Goal: Transaction & Acquisition: Purchase product/service

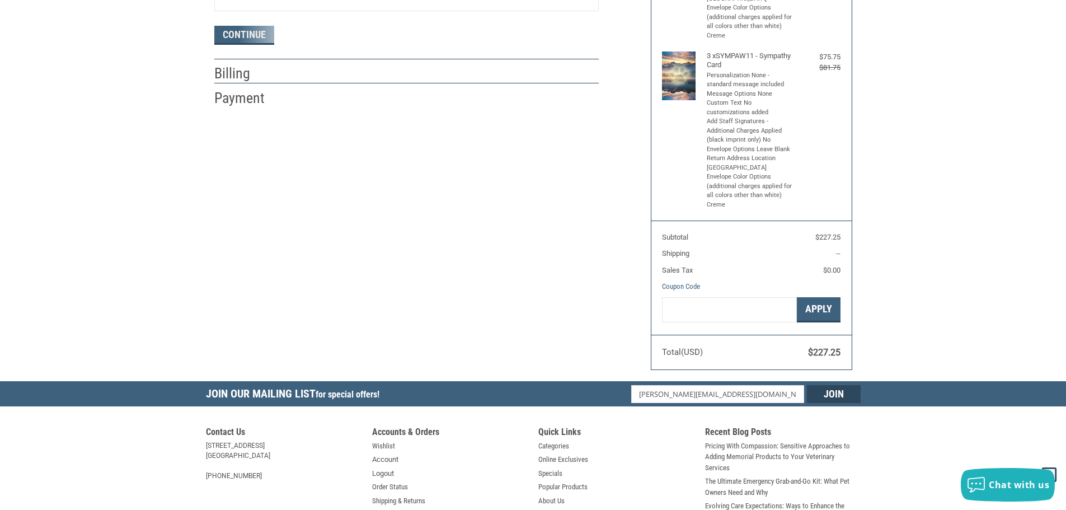
radio input "true"
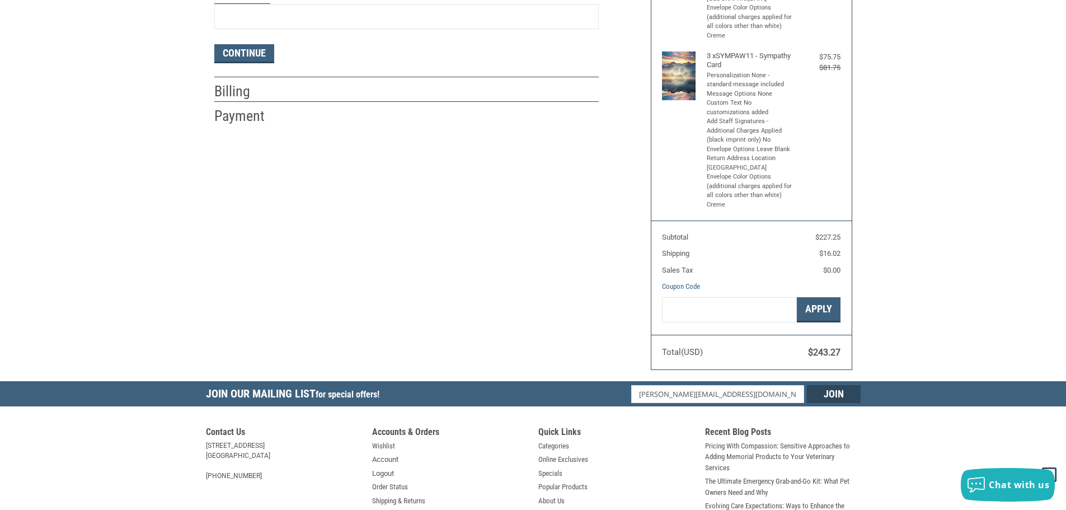
scroll to position [467, 0]
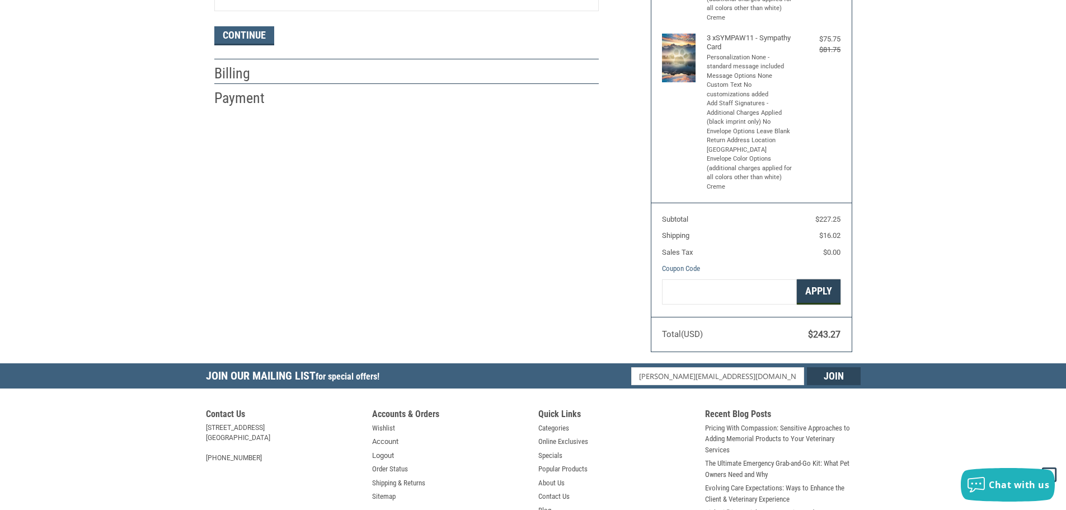
click at [816, 292] on button "Apply" at bounding box center [819, 291] width 44 height 25
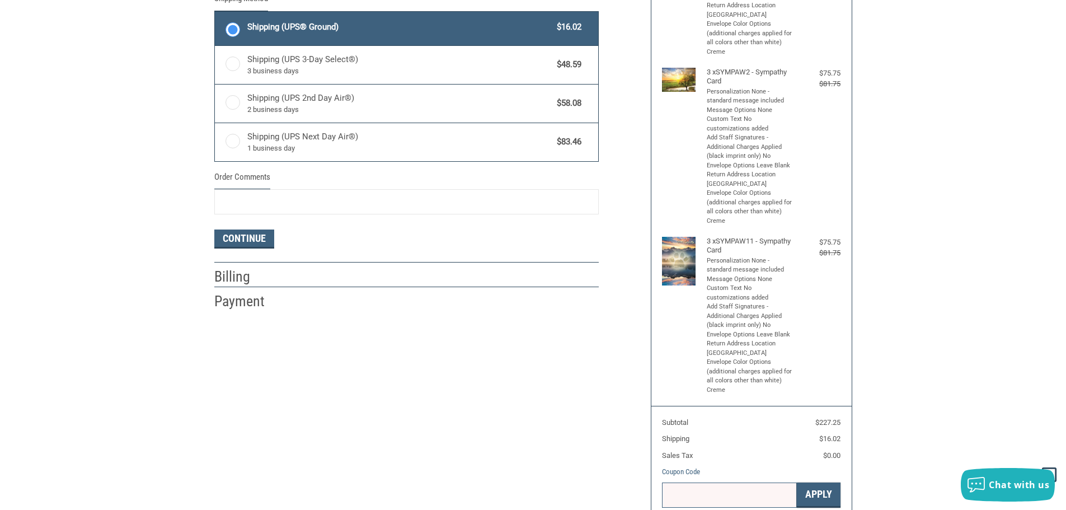
scroll to position [208, 0]
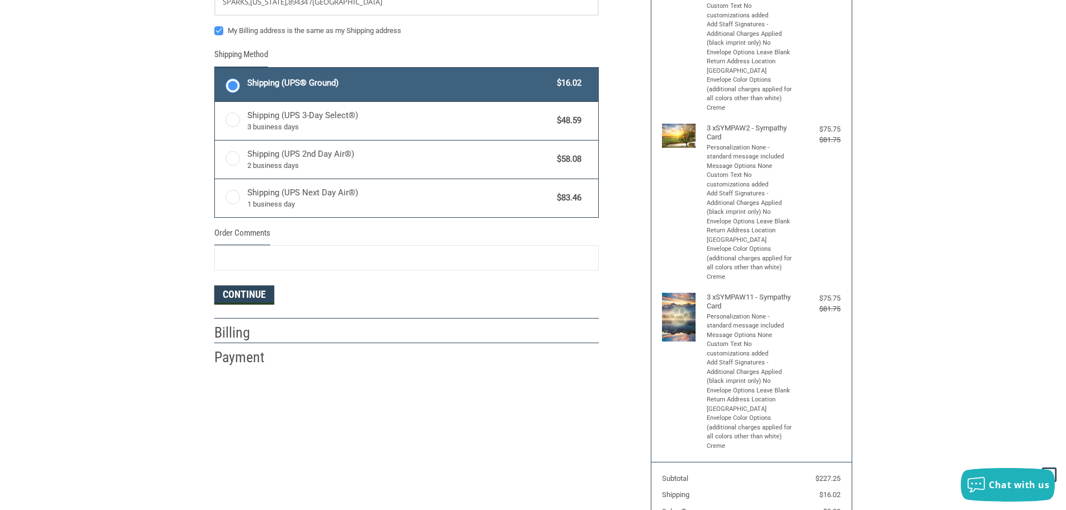
click at [239, 297] on button "Continue" at bounding box center [244, 295] width 60 height 19
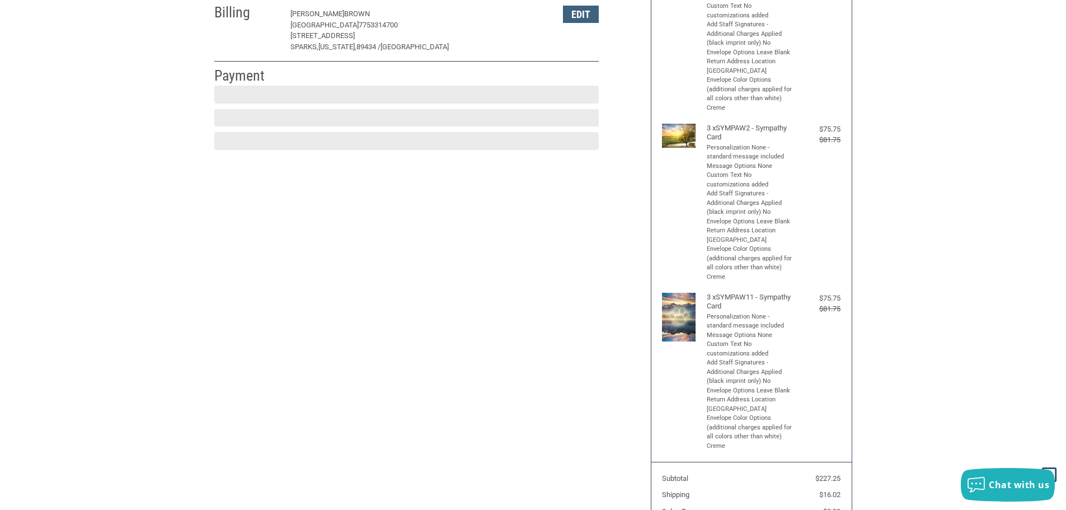
scroll to position [197, 0]
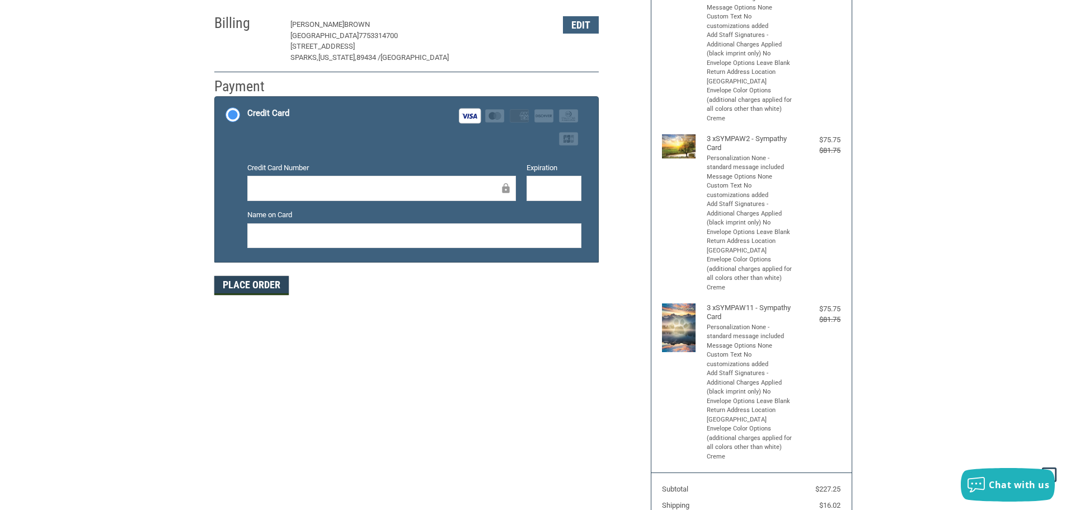
click at [247, 284] on button "Place Order" at bounding box center [251, 285] width 74 height 19
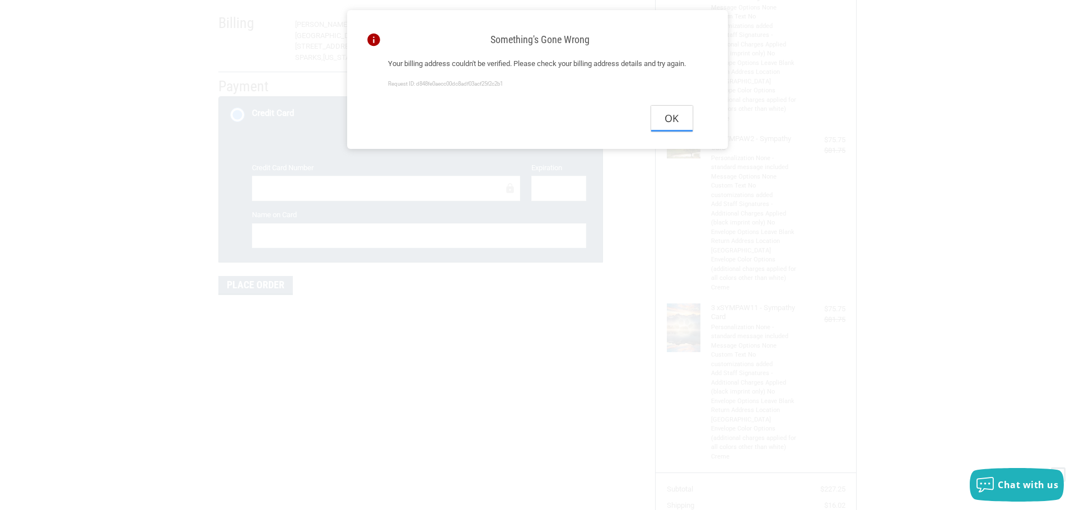
click at [676, 131] on button "Ok" at bounding box center [671, 118] width 41 height 25
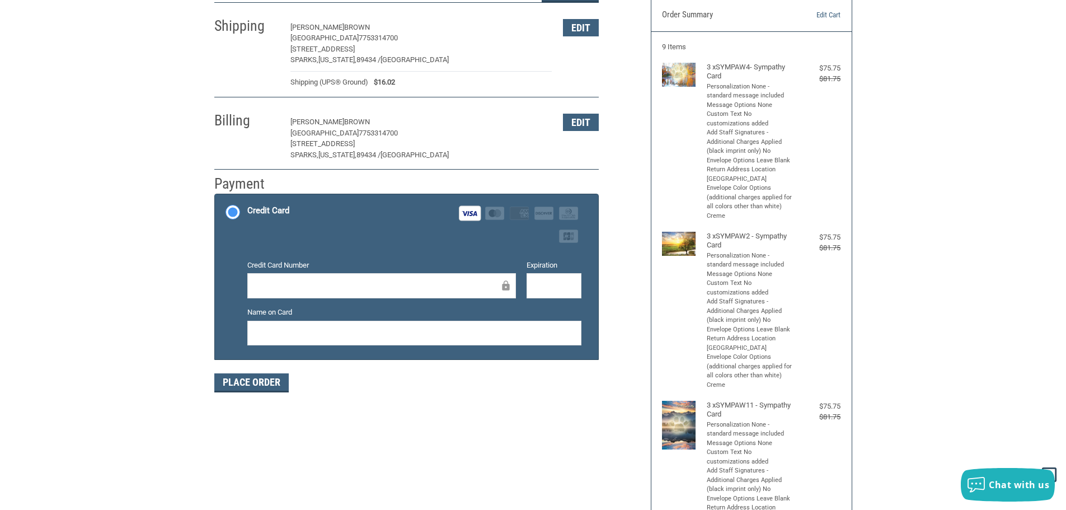
scroll to position [85, 0]
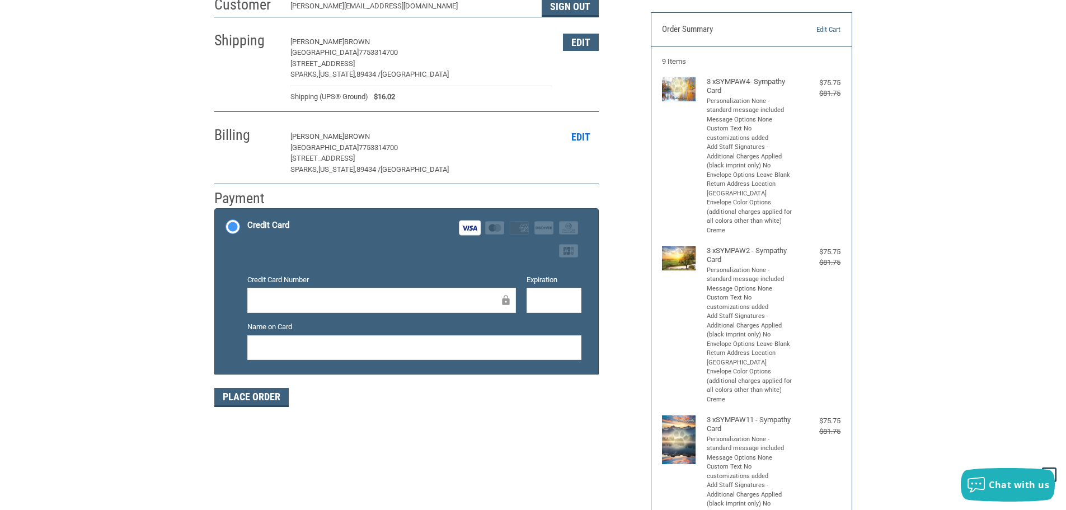
click at [588, 138] on button "Edit" at bounding box center [581, 136] width 36 height 17
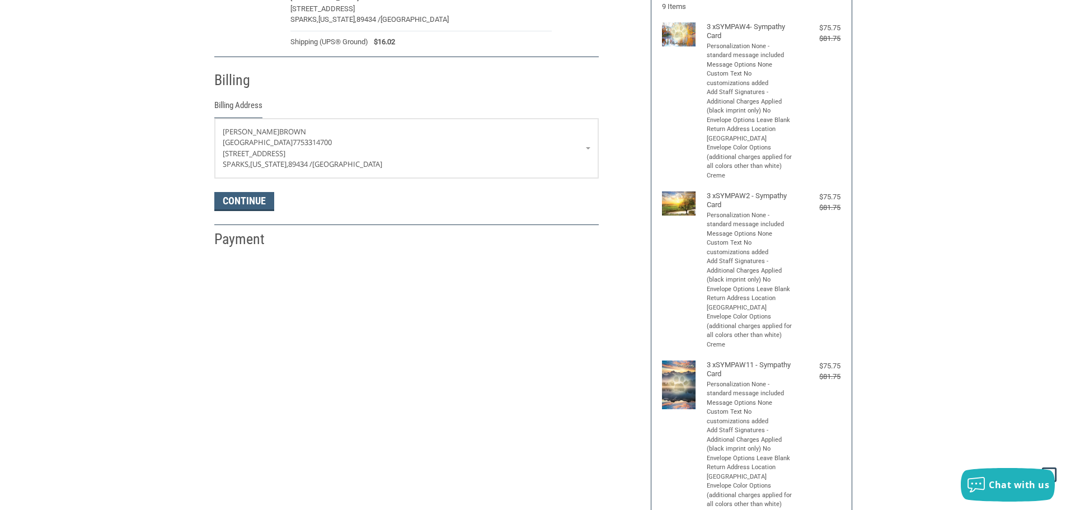
scroll to position [198, 0]
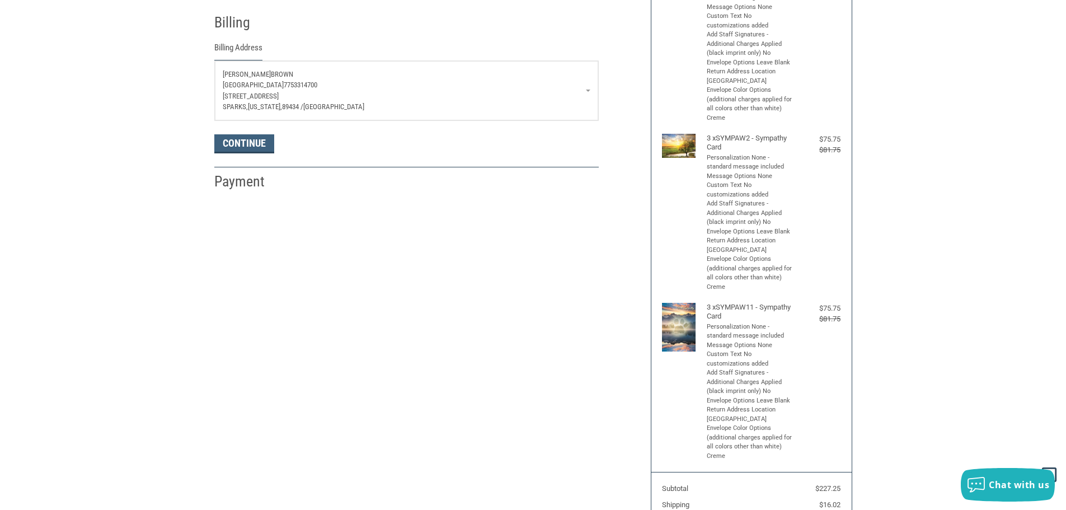
click at [386, 91] on p "[STREET_ADDRESS]" at bounding box center [407, 96] width 368 height 11
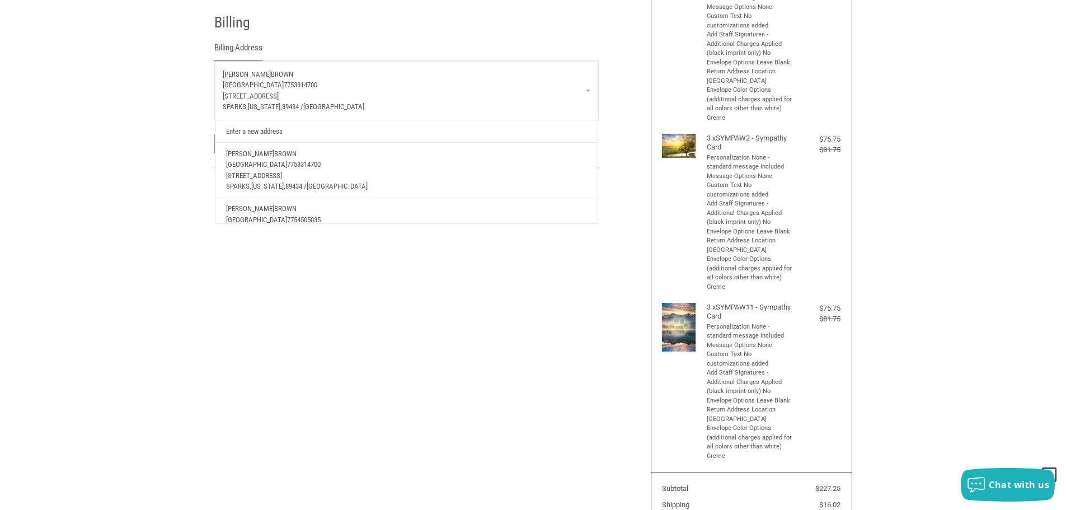
click at [278, 134] on link "Enter a new address" at bounding box center [407, 131] width 372 height 22
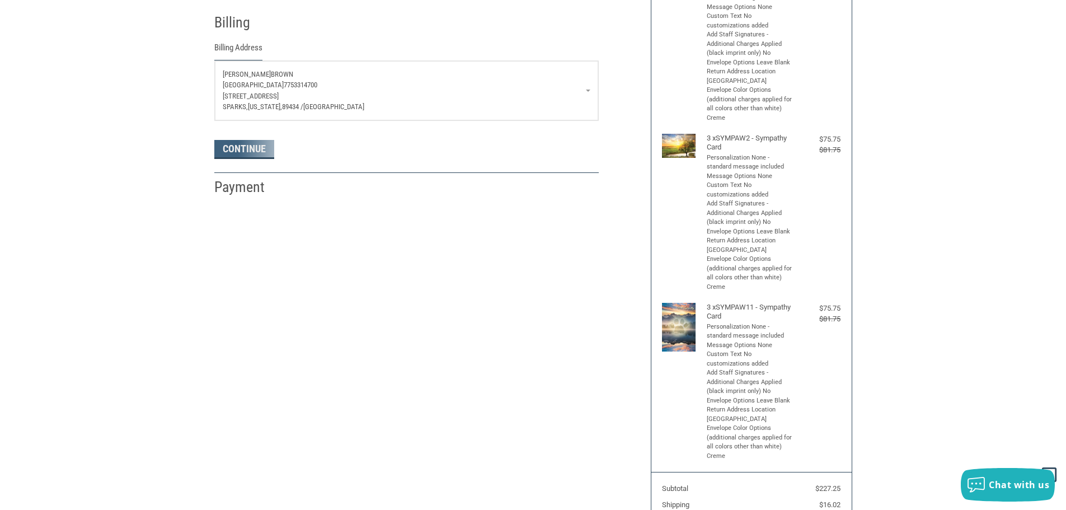
select select "US"
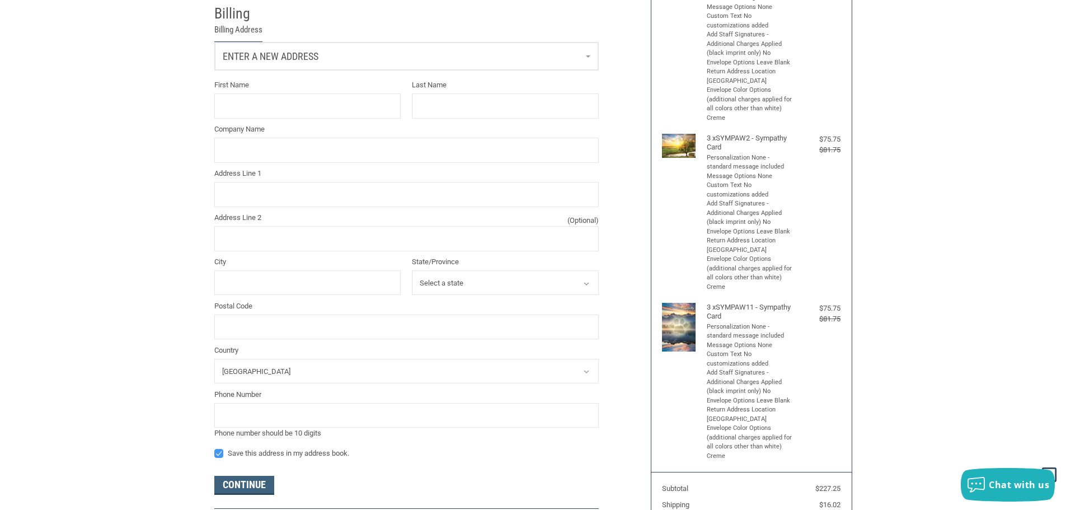
click at [325, 84] on label "First Name" at bounding box center [307, 84] width 187 height 11
click at [325, 93] on input "First Name" at bounding box center [307, 105] width 187 height 25
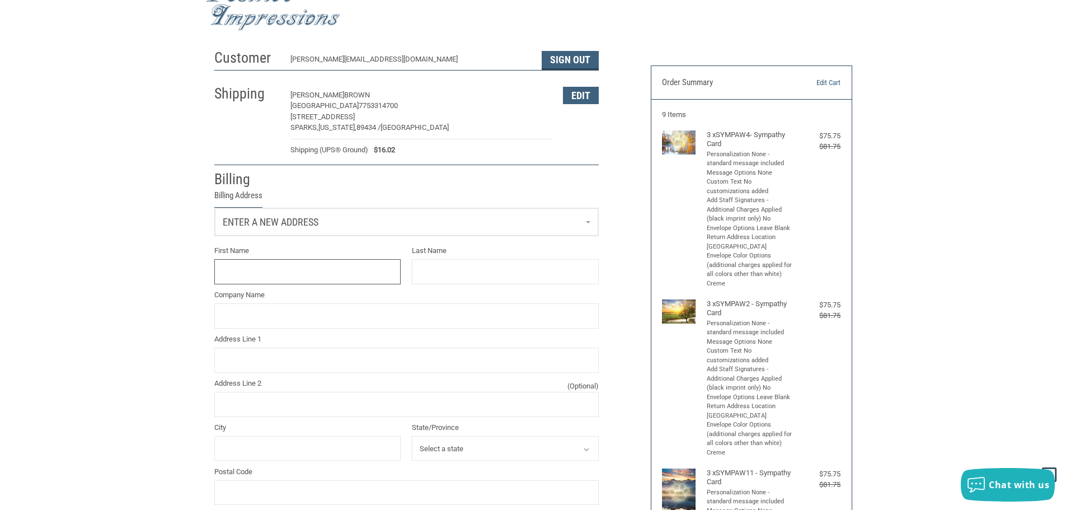
scroll to position [30, 0]
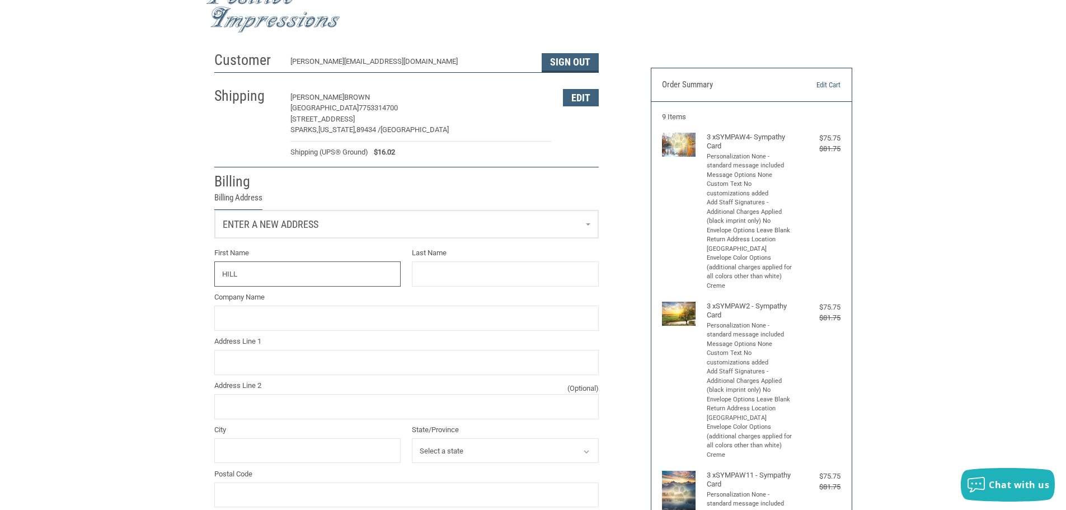
type input "[PERSON_NAME]"
type input "brown"
type input "[STREET_ADDRESS]"
type input "Reno"
select select "NV"
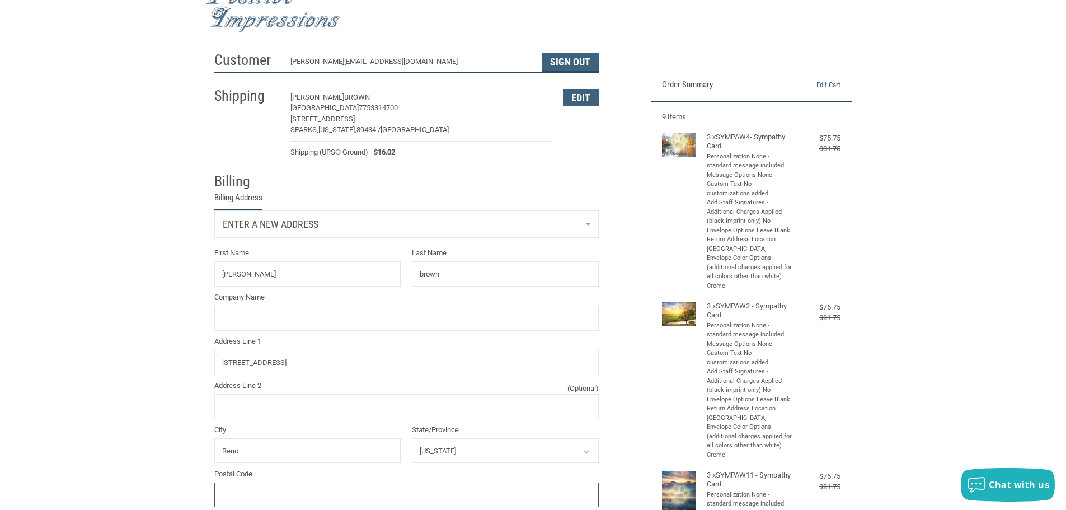
type input "89434"
type input "7754505035"
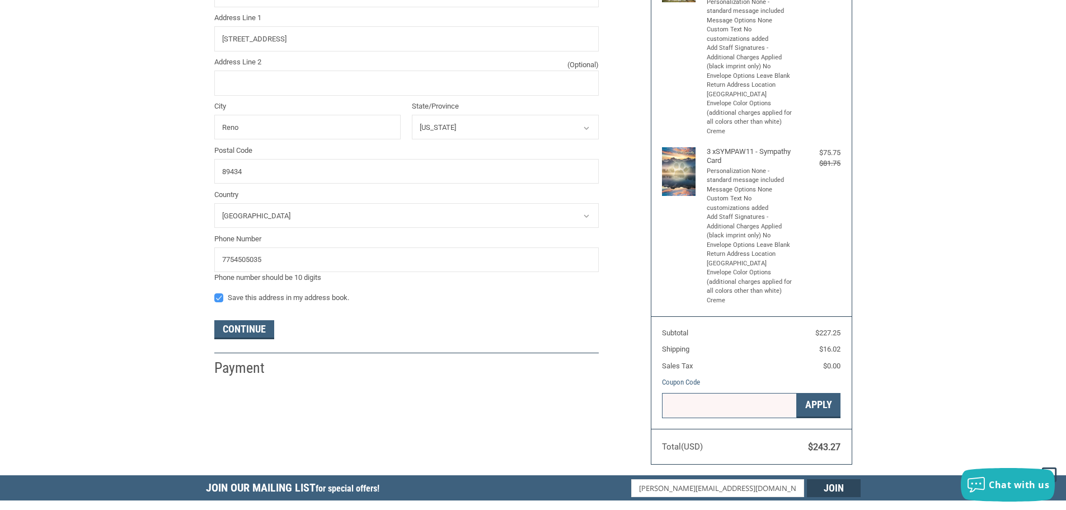
scroll to position [422, 0]
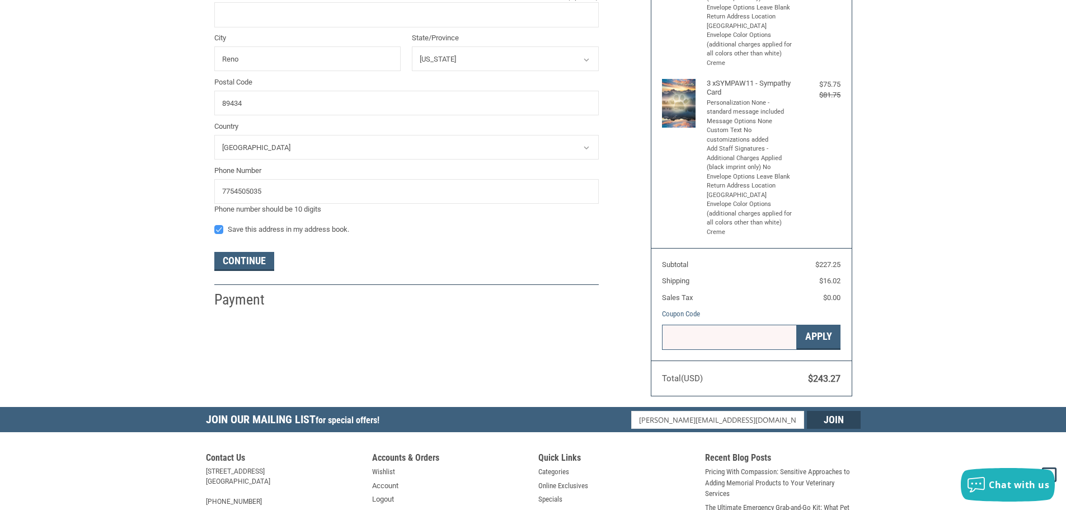
click at [226, 254] on form "Enter a new address First Name [PERSON_NAME] Last Name brown Company Name Addre…" at bounding box center [406, 44] width 385 height 453
click at [224, 258] on button "Continue" at bounding box center [244, 261] width 60 height 19
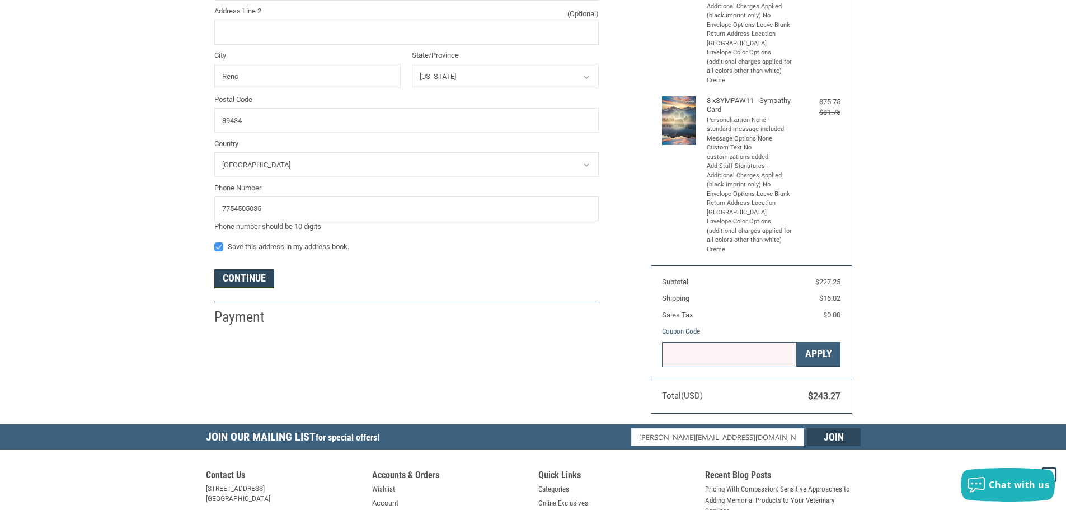
scroll to position [424, 0]
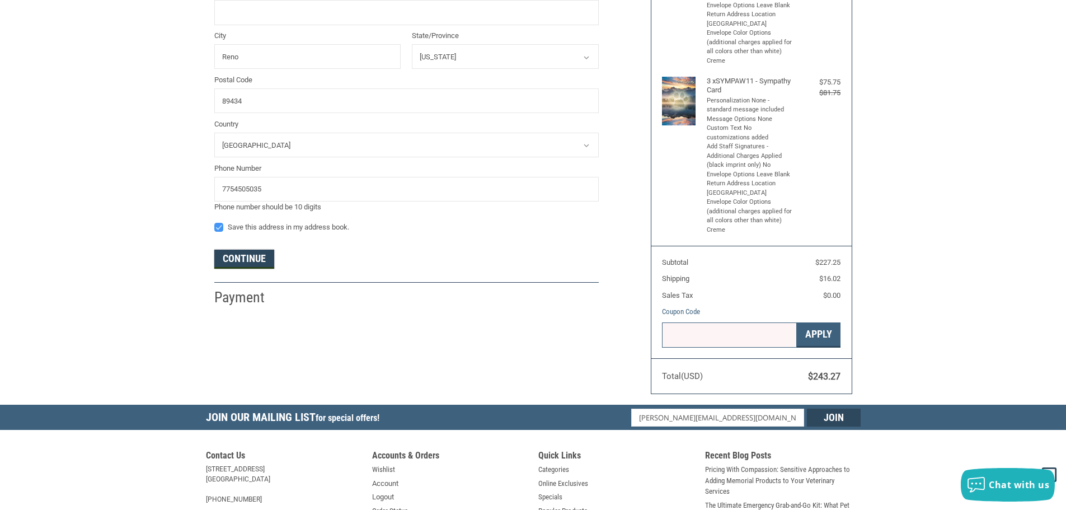
click at [228, 265] on button "Continue" at bounding box center [244, 259] width 60 height 19
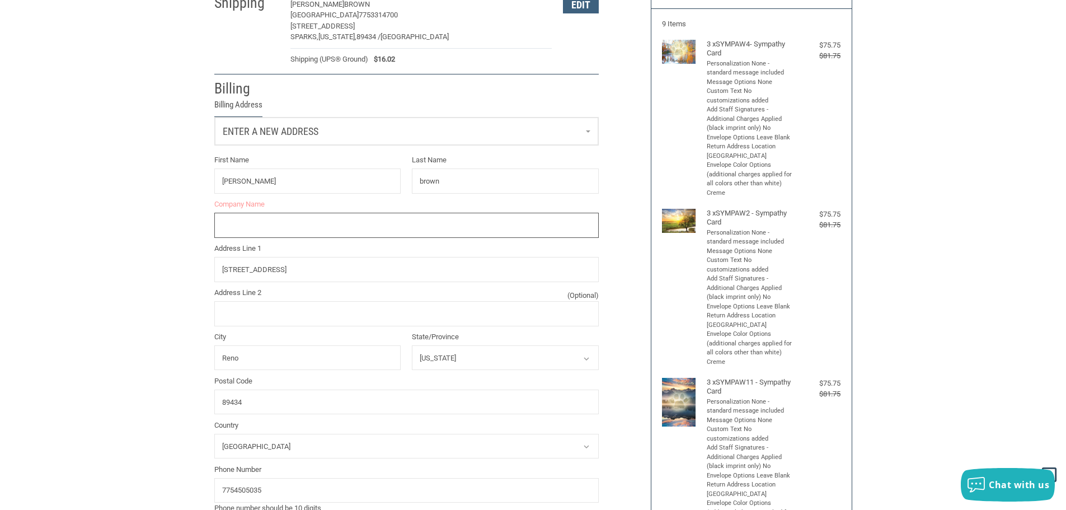
scroll to position [88, 0]
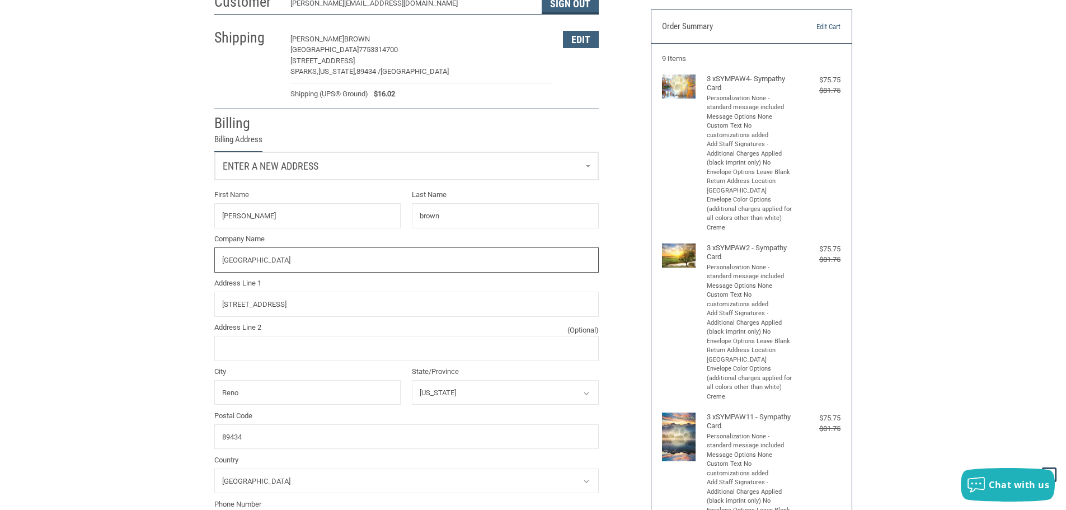
type input "[GEOGRAPHIC_DATA]"
click at [95, 308] on div "Customer [EMAIL_ADDRESS][DOMAIN_NAME] Sign Out Shipping [PERSON_NAME][GEOGRAPHI…" at bounding box center [533, 364] width 1066 height 753
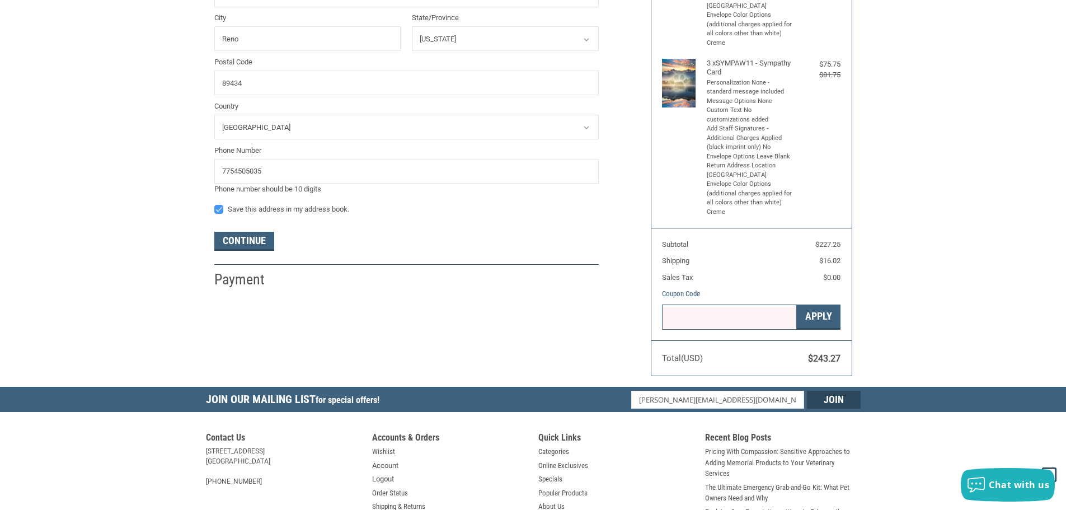
scroll to position [480, 0]
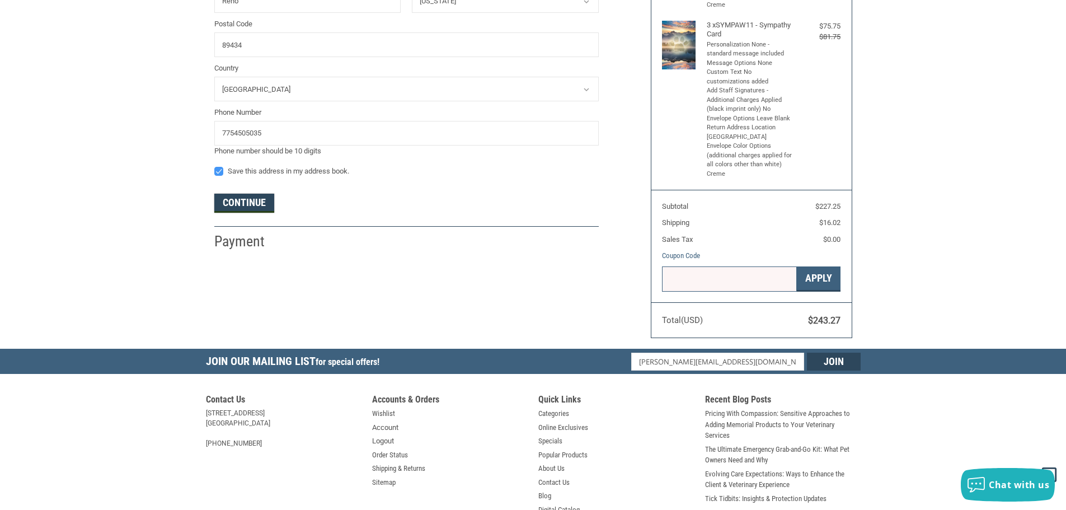
click at [254, 211] on button "Continue" at bounding box center [244, 203] width 60 height 19
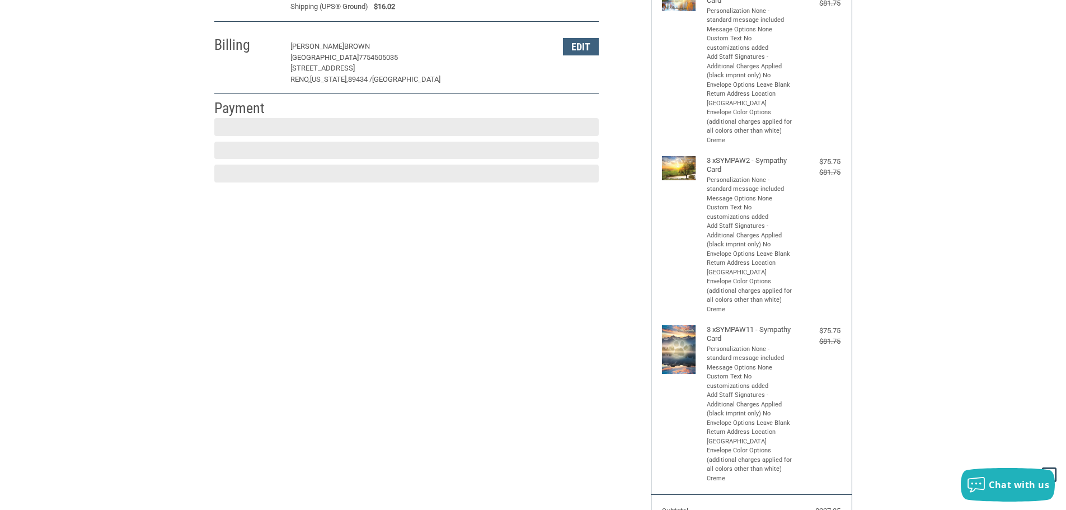
scroll to position [168, 0]
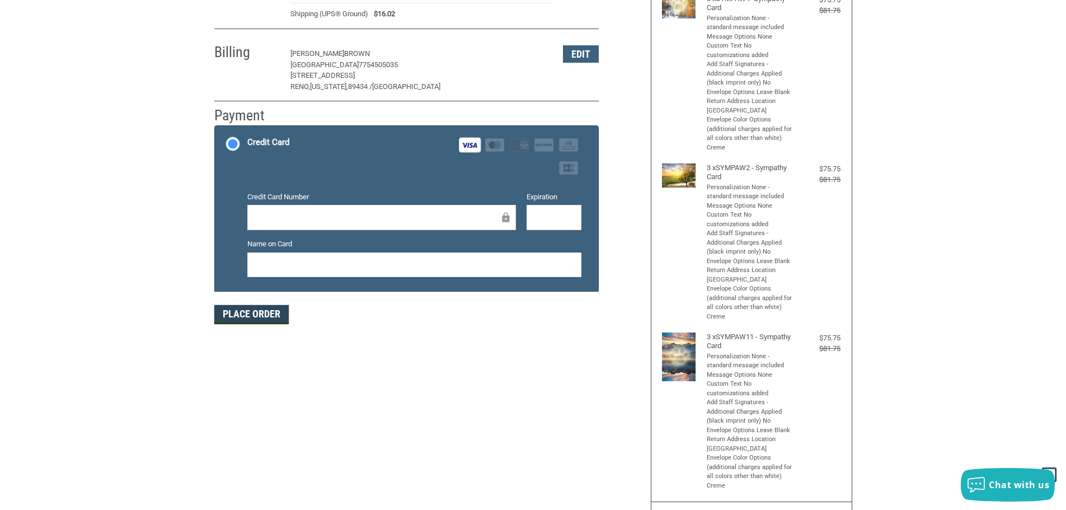
click at [244, 317] on button "Place Order" at bounding box center [251, 314] width 74 height 19
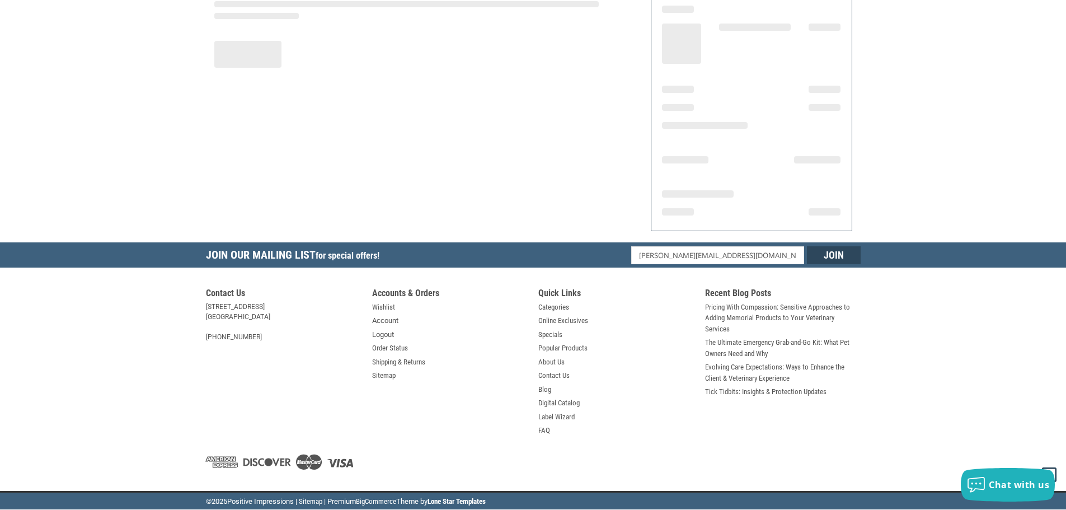
scroll to position [134, 0]
